Goal: Task Accomplishment & Management: Complete application form

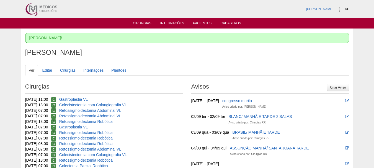
click at [155, 52] on h1 "[PERSON_NAME]" at bounding box center [187, 52] width 324 height 7
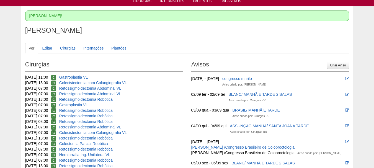
scroll to position [11, 0]
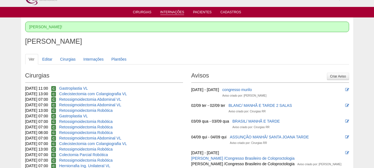
click at [173, 13] on link "Internações" at bounding box center [172, 12] width 24 height 5
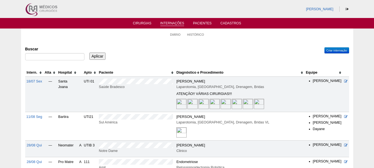
click at [62, 73] on th "Hospital" at bounding box center [67, 73] width 21 height 8
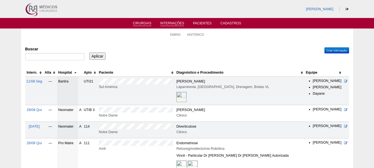
click at [141, 23] on link "Cirurgias" at bounding box center [142, 23] width 19 height 5
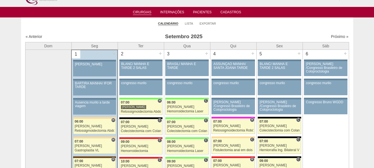
scroll to position [22, 0]
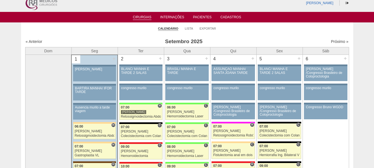
scroll to position [0, 0]
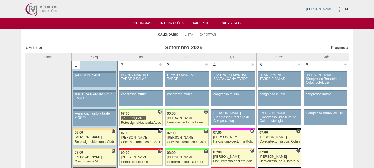
click at [331, 7] on link "[PERSON_NAME]" at bounding box center [319, 9] width 27 height 4
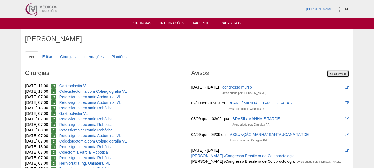
click at [342, 74] on link "Criar Aviso" at bounding box center [338, 73] width 22 height 7
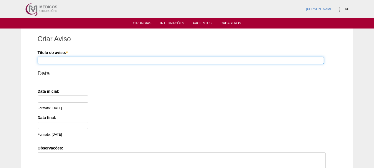
click at [276, 62] on input "Título do aviso: *" at bounding box center [181, 60] width 286 height 7
type input "[PERSON_NAME] 12h"
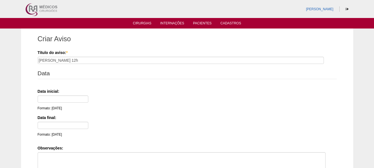
click at [64, 94] on div "Data inicial: Formato: [DATE]" at bounding box center [186, 99] width 297 height 22
click at [60, 104] on div "Formato: [DATE]" at bounding box center [64, 102] width 52 height 15
click at [66, 100] on input "text" at bounding box center [63, 98] width 51 height 7
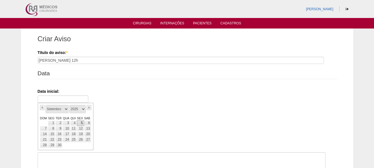
click at [80, 122] on link "5" at bounding box center [80, 123] width 7 height 6
type input "[DATE]"
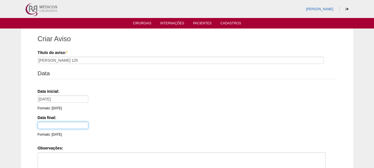
click at [58, 126] on input "text" at bounding box center [63, 125] width 51 height 7
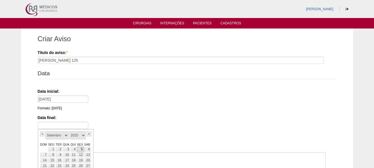
click at [81, 148] on link "5" at bounding box center [80, 150] width 7 height 6
type input "05/09/25"
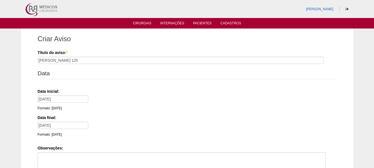
click at [133, 115] on label "Data final:" at bounding box center [186, 118] width 297 height 6
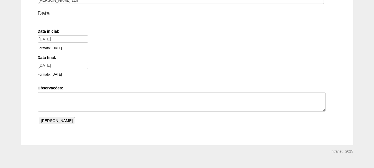
scroll to position [71, 0]
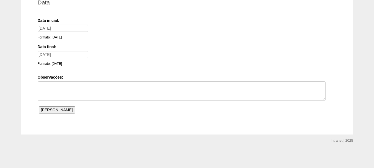
click at [49, 111] on input "Salvar Aviso" at bounding box center [57, 109] width 36 height 7
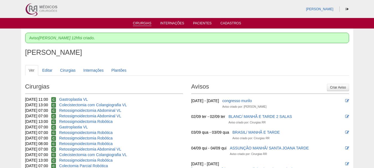
click at [140, 22] on link "Cirurgias" at bounding box center [142, 23] width 19 height 5
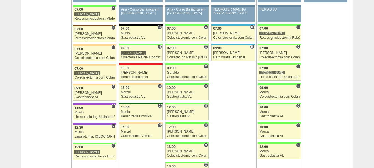
scroll to position [885, 0]
